Goal: Navigation & Orientation: Find specific page/section

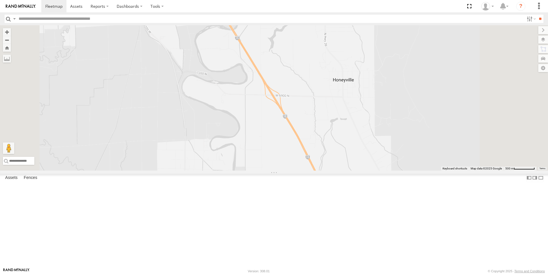
click at [0, 0] on div "120-CAM" at bounding box center [0, 0] width 0 height 0
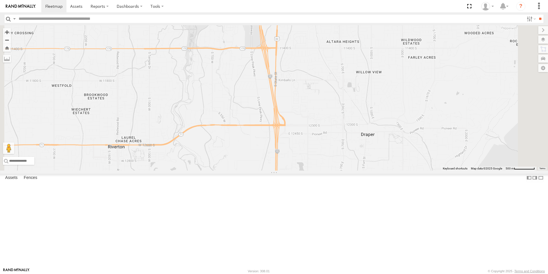
click at [67, 19] on input "text" at bounding box center [270, 19] width 508 height 8
type input "***"
click at [537, 15] on input "**" at bounding box center [540, 19] width 7 height 8
click at [0, 0] on div "141" at bounding box center [0, 0] width 0 height 0
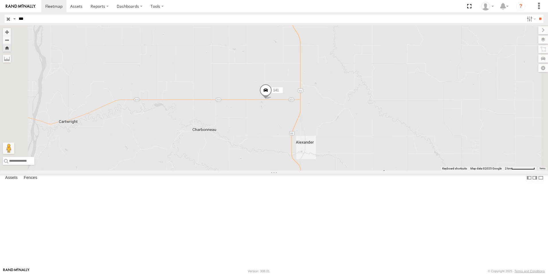
click at [272, 100] on span at bounding box center [266, 91] width 13 height 15
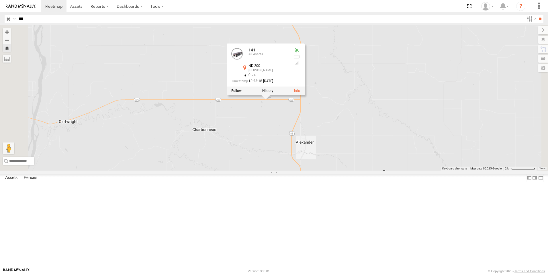
click at [305, 95] on div at bounding box center [266, 91] width 78 height 9
click at [274, 93] on label at bounding box center [267, 91] width 11 height 4
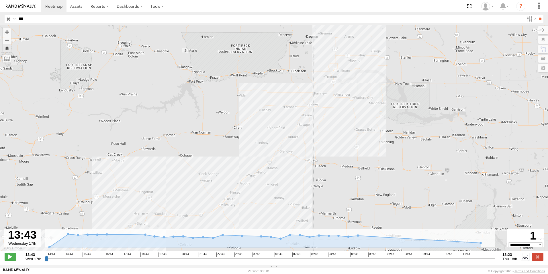
drag, startPoint x: 338, startPoint y: 72, endPoint x: 331, endPoint y: 135, distance: 62.9
click at [331, 135] on div "141" at bounding box center [274, 141] width 548 height 232
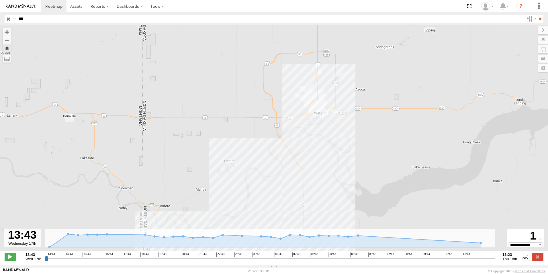
drag, startPoint x: 330, startPoint y: 100, endPoint x: 315, endPoint y: 215, distance: 116.0
click at [315, 215] on div "141" at bounding box center [274, 141] width 548 height 232
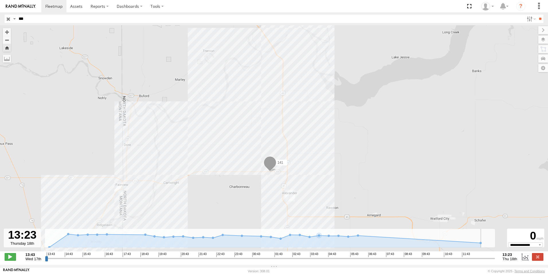
drag, startPoint x: 46, startPoint y: 262, endPoint x: 497, endPoint y: 268, distance: 451.5
type input "**********"
click at [495, 261] on input "range" at bounding box center [270, 257] width 450 height 5
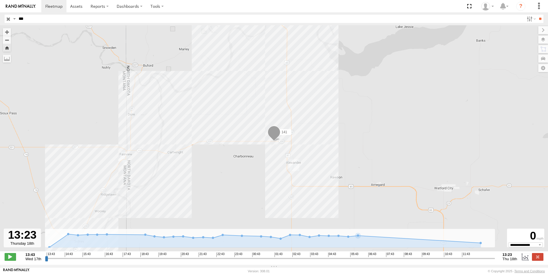
click at [8, 20] on input "button" at bounding box center [8, 19] width 7 height 8
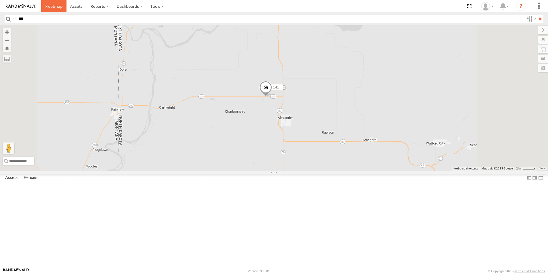
click at [55, 8] on span at bounding box center [53, 5] width 17 height 5
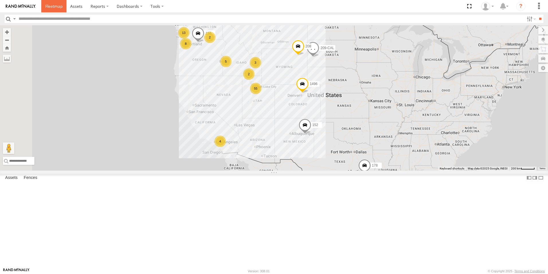
click at [50, 4] on span at bounding box center [53, 5] width 17 height 5
click at [0, 0] on div "All Assets" at bounding box center [0, 0] width 0 height 0
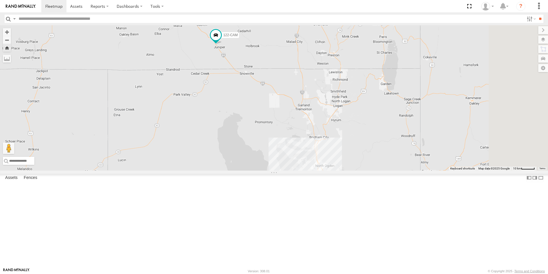
drag, startPoint x: 393, startPoint y: 212, endPoint x: 310, endPoint y: 143, distance: 107.3
click at [310, 143] on div "122-CAM" at bounding box center [274, 97] width 548 height 145
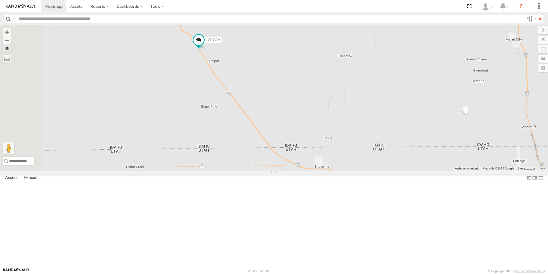
drag, startPoint x: 299, startPoint y: 131, endPoint x: 336, endPoint y: 285, distance: 158.5
click at [336, 273] on html at bounding box center [274, 137] width 548 height 274
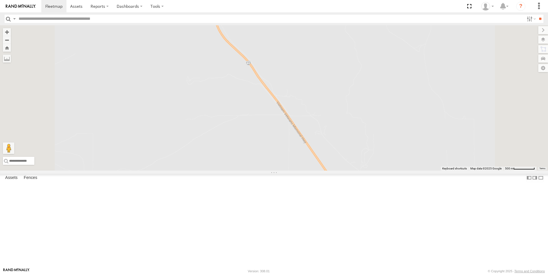
click at [0, 0] on div "122-CAM" at bounding box center [0, 0] width 0 height 0
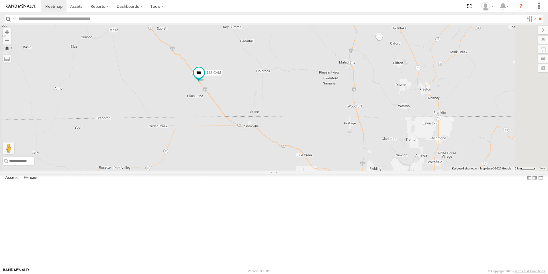
drag, startPoint x: 312, startPoint y: 182, endPoint x: 285, endPoint y: 159, distance: 35.5
click at [285, 159] on div "122-CAM" at bounding box center [274, 97] width 548 height 145
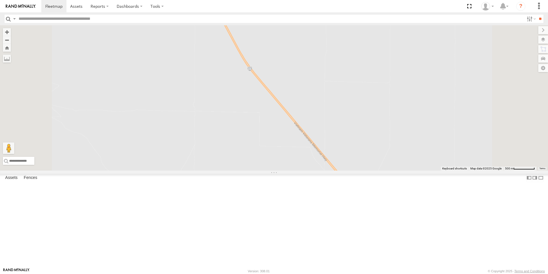
click at [262, 104] on div at bounding box center [274, 97] width 548 height 145
click at [53, 5] on span at bounding box center [53, 5] width 17 height 5
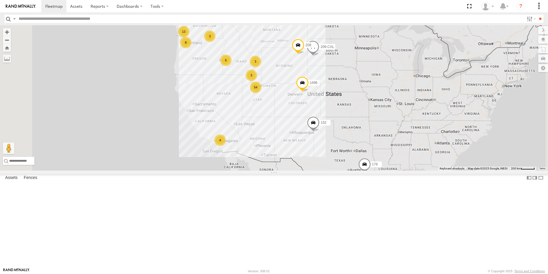
click at [0, 0] on div "122-CAM" at bounding box center [0, 0] width 0 height 0
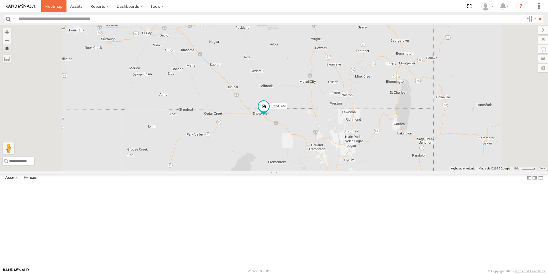
click at [54, 8] on span at bounding box center [53, 5] width 17 height 5
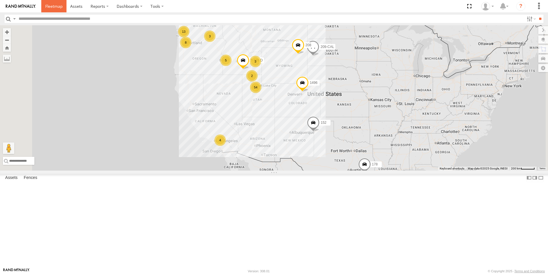
click at [52, 7] on span at bounding box center [53, 5] width 17 height 5
click at [0, 0] on div "119-CAM" at bounding box center [0, 0] width 0 height 0
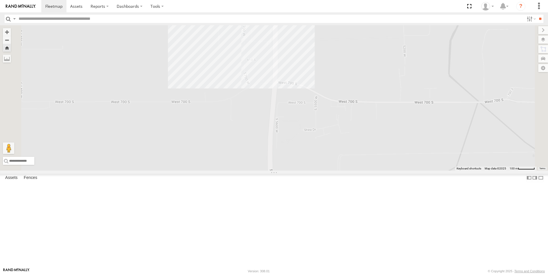
drag, startPoint x: 373, startPoint y: 217, endPoint x: 356, endPoint y: 100, distance: 118.5
click at [356, 100] on div "119-CAM" at bounding box center [274, 97] width 548 height 145
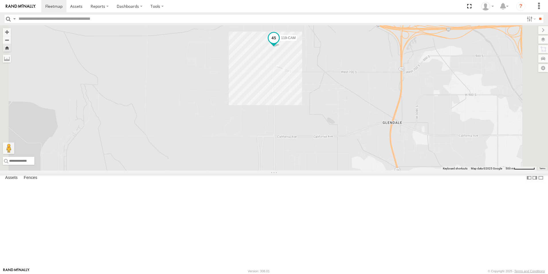
click at [279, 43] on span at bounding box center [274, 38] width 10 height 10
click at [282, 40] on label at bounding box center [275, 38] width 11 height 4
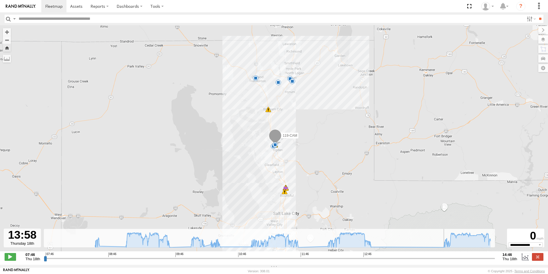
drag, startPoint x: 45, startPoint y: 262, endPoint x: 442, endPoint y: 255, distance: 397.6
type input "**********"
click at [442, 255] on input "range" at bounding box center [269, 257] width 451 height 5
click at [251, 127] on div "119-CAM 08:26 Thu 08:34 Thu 08:55 Thu 09:42 Thu 09:58 Thu 10:14 Thu 10:29 Thu 1…" at bounding box center [274, 141] width 548 height 232
click at [53, 3] on link at bounding box center [53, 6] width 25 height 12
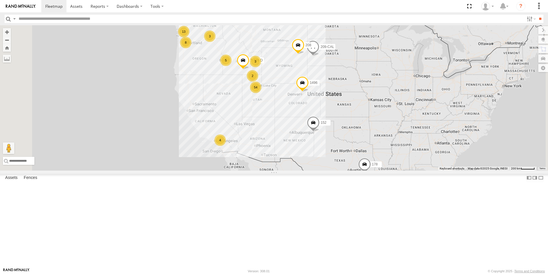
click at [42, 20] on input "text" at bounding box center [270, 19] width 508 height 8
type input "***"
click at [537, 15] on input "**" at bounding box center [540, 19] width 7 height 8
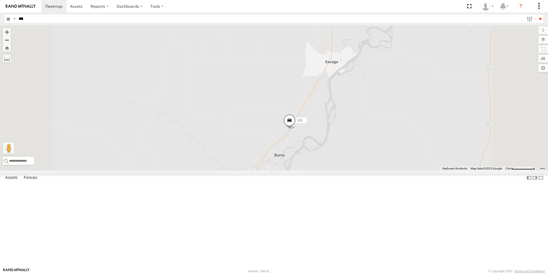
click at [9, 19] on input "button" at bounding box center [8, 19] width 7 height 8
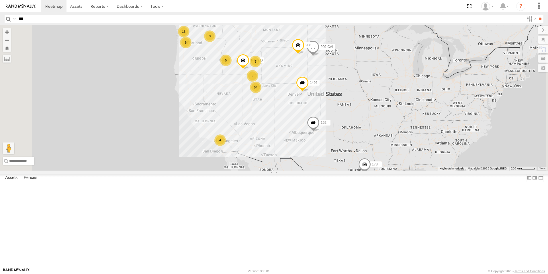
click at [55, 17] on input "***" at bounding box center [270, 19] width 508 height 8
type input "***"
click at [537, 15] on input "**" at bounding box center [540, 19] width 7 height 8
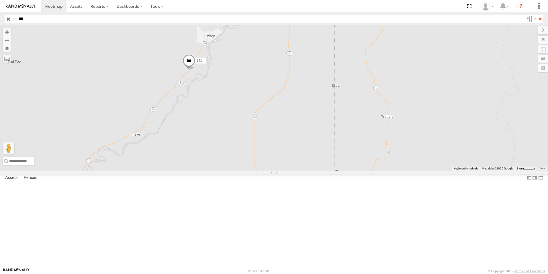
drag, startPoint x: 383, startPoint y: 134, endPoint x: 273, endPoint y: 141, distance: 110.1
click at [273, 141] on div "141" at bounding box center [274, 97] width 548 height 145
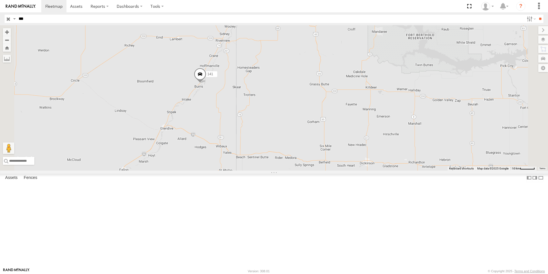
click at [207, 83] on span at bounding box center [200, 75] width 13 height 15
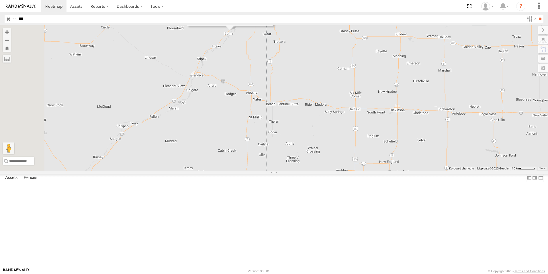
drag, startPoint x: 276, startPoint y: 170, endPoint x: 307, endPoint y: 117, distance: 61.7
click at [307, 117] on div "141 141 All Assets MT-16 Savage 47.39888 , -104.39332 South West 55 14:27:00 09…" at bounding box center [274, 97] width 548 height 145
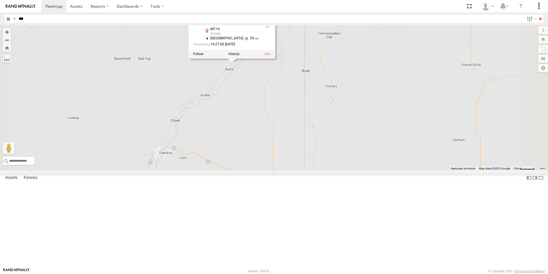
drag, startPoint x: 301, startPoint y: 84, endPoint x: 316, endPoint y: 134, distance: 52.1
click at [316, 134] on div "141 141 All Assets MT-16 Savage 47.39888 , -104.39332 South West 55 14:27:00 09…" at bounding box center [274, 97] width 548 height 145
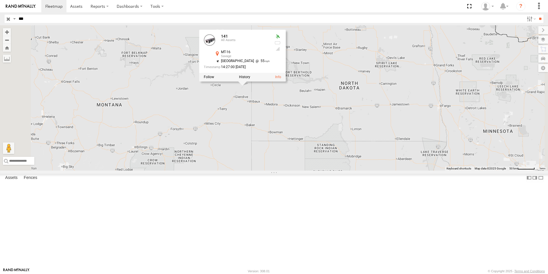
click at [305, 144] on div "141 141 All Assets MT-16 Savage 47.39888 , -104.39332 South West 55 14:27:00 09…" at bounding box center [274, 97] width 548 height 145
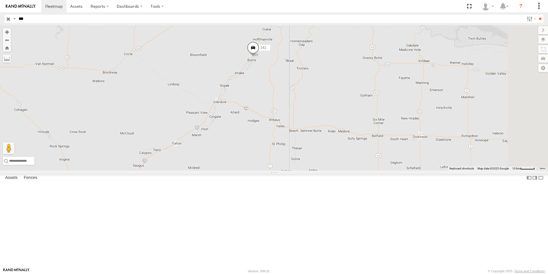
drag, startPoint x: 327, startPoint y: 133, endPoint x: 312, endPoint y: 147, distance: 21.3
click at [312, 147] on div "141" at bounding box center [274, 97] width 548 height 145
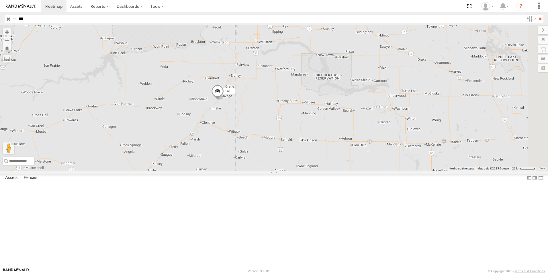
drag, startPoint x: 385, startPoint y: 95, endPoint x: 315, endPoint y: 132, distance: 78.9
click at [315, 132] on div "141" at bounding box center [274, 97] width 548 height 145
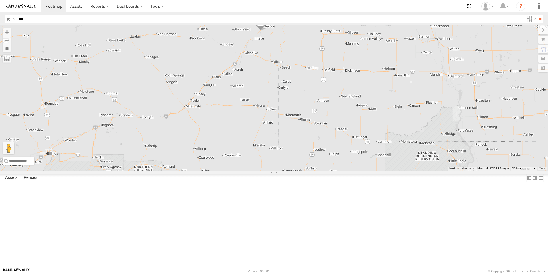
drag, startPoint x: 315, startPoint y: 145, endPoint x: 359, endPoint y: 74, distance: 83.6
click at [359, 74] on div "141" at bounding box center [274, 97] width 548 height 145
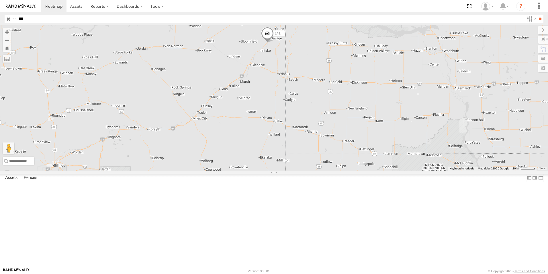
drag, startPoint x: 344, startPoint y: 86, endPoint x: 351, endPoint y: 99, distance: 14.9
click at [351, 99] on div "141" at bounding box center [274, 97] width 548 height 145
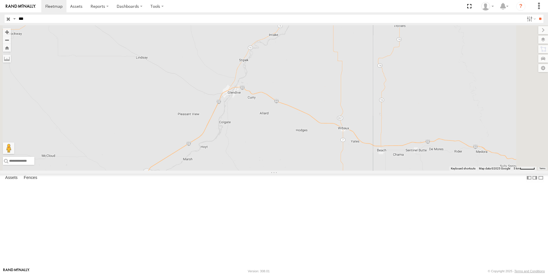
drag, startPoint x: 366, startPoint y: 94, endPoint x: 356, endPoint y: 116, distance: 23.9
click at [356, 116] on div "141" at bounding box center [274, 97] width 548 height 145
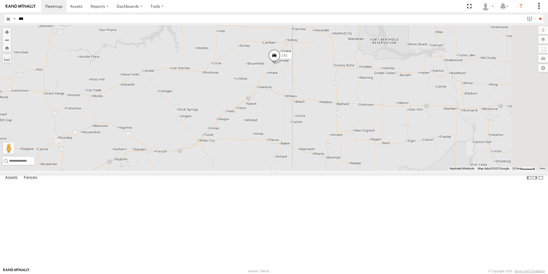
drag, startPoint x: 352, startPoint y: 112, endPoint x: 342, endPoint y: 127, distance: 18.4
click at [342, 127] on div "141" at bounding box center [274, 97] width 548 height 145
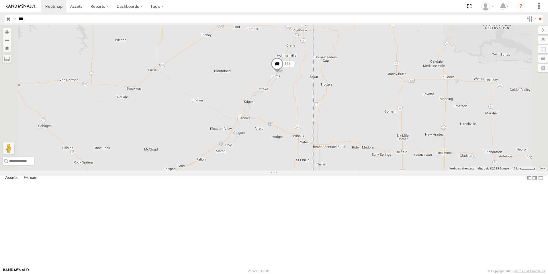
drag, startPoint x: 350, startPoint y: 155, endPoint x: 347, endPoint y: 159, distance: 4.8
click at [347, 159] on div "141" at bounding box center [274, 97] width 548 height 145
click at [283, 74] on span at bounding box center [277, 66] width 13 height 15
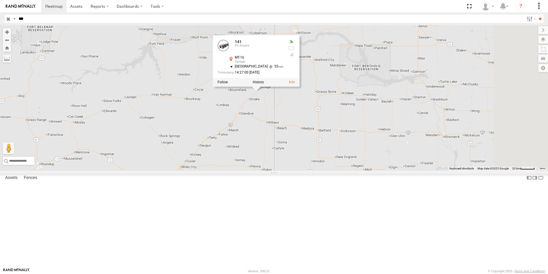
drag, startPoint x: 443, startPoint y: 122, endPoint x: 422, endPoint y: 136, distance: 25.4
click at [422, 136] on div "141 141 All Assets MT-16 Savage 47.39888 , -104.39332 South West 55 14:27:00 09…" at bounding box center [274, 97] width 548 height 145
click at [366, 169] on div "141 141 All Assets MT-16 Savage 47.39888 , -104.39332 South West 55 14:27:00 09…" at bounding box center [274, 97] width 548 height 145
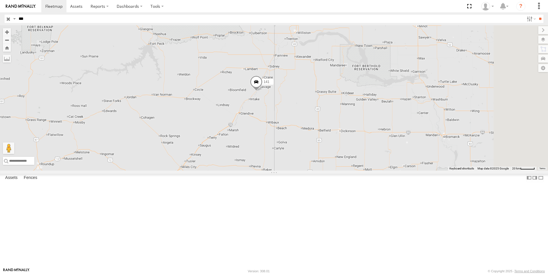
click at [8, 18] on input "button" at bounding box center [8, 19] width 7 height 8
click at [58, 6] on span at bounding box center [53, 5] width 17 height 5
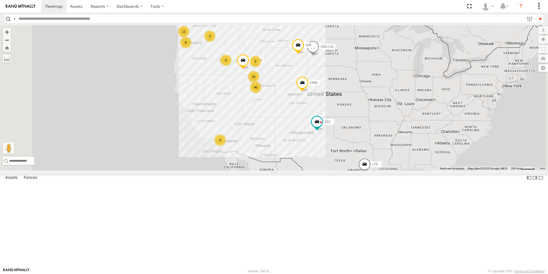
click at [57, 20] on input "text" at bounding box center [270, 19] width 508 height 8
type input "***"
click at [537, 15] on input "**" at bounding box center [540, 19] width 7 height 8
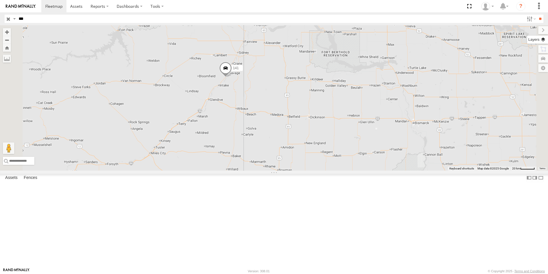
click at [542, 42] on label at bounding box center [537, 40] width 21 height 8
click at [0, 0] on span "Basemaps" at bounding box center [0, 0] width 0 height 0
click at [0, 0] on span "Roadmap" at bounding box center [0, 0] width 0 height 0
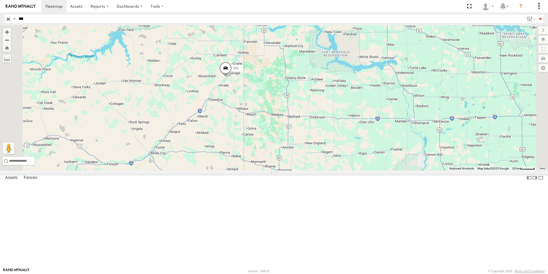
click at [232, 77] on span at bounding box center [225, 69] width 13 height 15
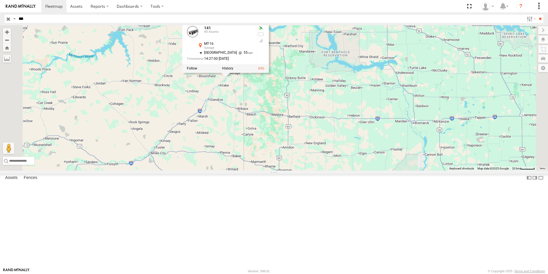
drag, startPoint x: 253, startPoint y: 153, endPoint x: 283, endPoint y: 153, distance: 30.4
click at [253, 153] on div "141 141 All Assets MT-16 Savage 47.39888 , -104.39332 South West 55 14:27:00 [D…" at bounding box center [274, 97] width 548 height 145
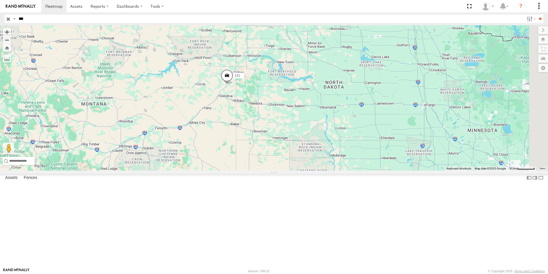
drag, startPoint x: 307, startPoint y: 155, endPoint x: 207, endPoint y: 147, distance: 100.1
click at [207, 147] on div "141" at bounding box center [274, 97] width 548 height 145
click at [529, 28] on label at bounding box center [538, 30] width 19 height 8
click at [5, 19] on input "button" at bounding box center [8, 19] width 7 height 8
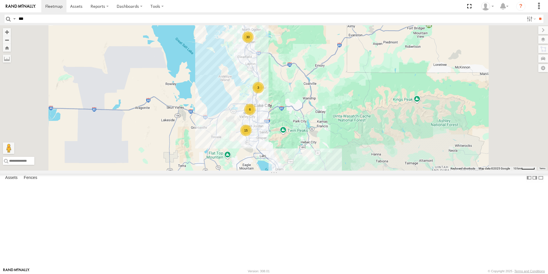
drag, startPoint x: 361, startPoint y: 212, endPoint x: 340, endPoint y: 139, distance: 76.0
click at [340, 139] on div "208 141 209-CAL 152 178 1496 307W T-199 D 155 122-CAM 156 T-218H 15 3 30 6" at bounding box center [274, 97] width 548 height 145
click at [0, 0] on div "158 All Assets" at bounding box center [0, 0] width 0 height 0
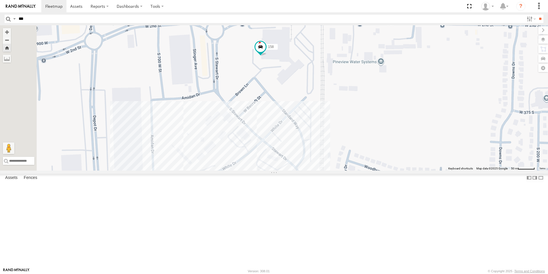
drag, startPoint x: 333, startPoint y: 199, endPoint x: 324, endPoint y: 167, distance: 33.8
click at [324, 167] on div "158" at bounding box center [274, 97] width 548 height 145
click at [0, 0] on div "All Assets" at bounding box center [0, 0] width 0 height 0
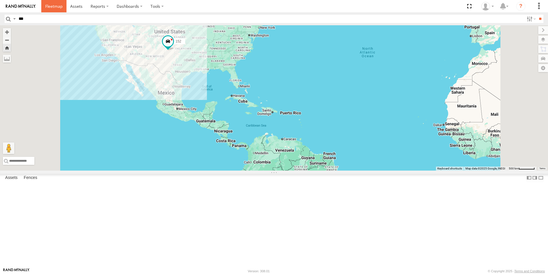
click at [64, 6] on link at bounding box center [53, 6] width 25 height 12
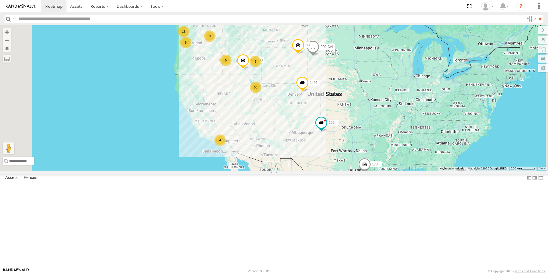
click at [0, 0] on div "All Assets" at bounding box center [0, 0] width 0 height 0
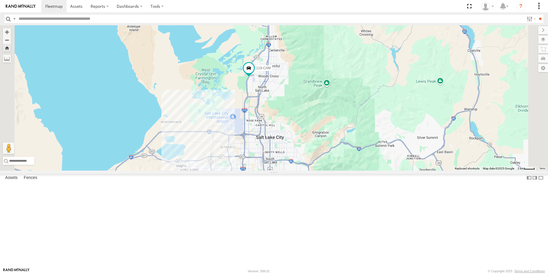
click at [57, 20] on input "text" at bounding box center [270, 19] width 508 height 8
type input "***"
click at [537, 15] on input "**" at bounding box center [540, 19] width 7 height 8
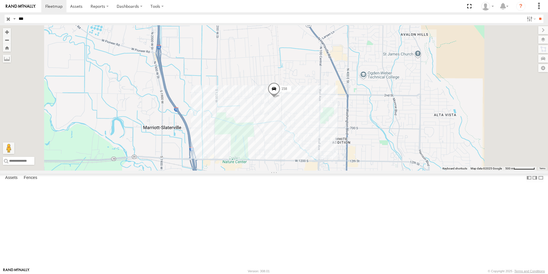
click at [9, 17] on input "button" at bounding box center [8, 19] width 7 height 8
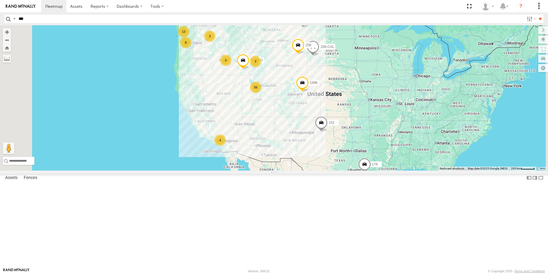
click at [50, 17] on input "***" at bounding box center [270, 19] width 508 height 8
type input "***"
click at [537, 15] on input "**" at bounding box center [540, 19] width 7 height 8
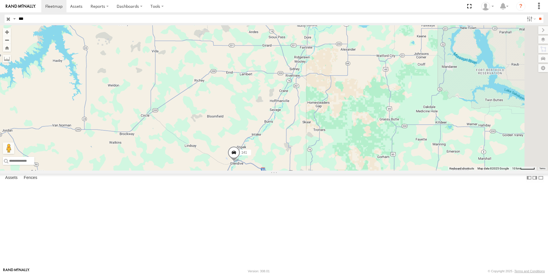
drag, startPoint x: 416, startPoint y: 143, endPoint x: 318, endPoint y: 187, distance: 107.7
click at [318, 170] on div "141" at bounding box center [274, 97] width 548 height 145
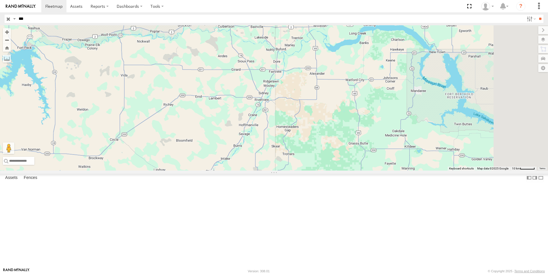
drag, startPoint x: 386, startPoint y: 127, endPoint x: 377, endPoint y: 145, distance: 20.5
click at [377, 145] on div "141" at bounding box center [274, 97] width 548 height 145
